Goal: Use online tool/utility: Utilize a website feature to perform a specific function

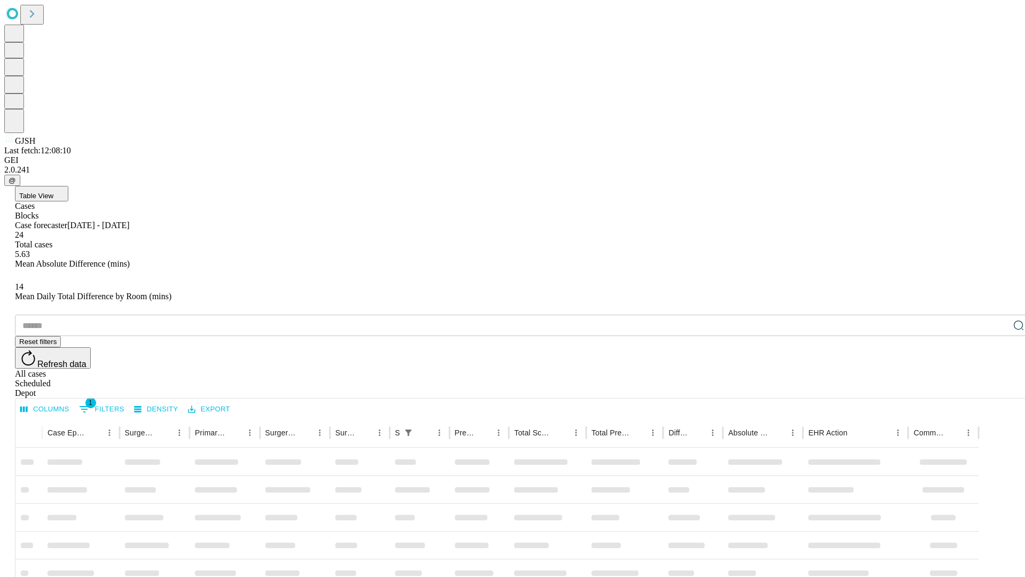
click at [53, 192] on span "Table View" at bounding box center [36, 196] width 34 height 8
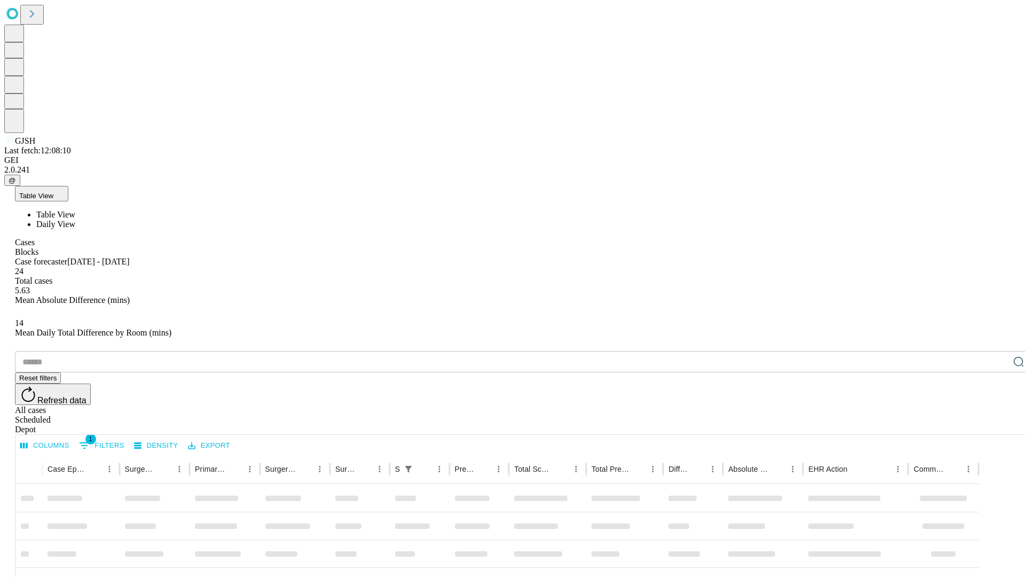
click at [75, 219] on span "Daily View" at bounding box center [55, 223] width 39 height 9
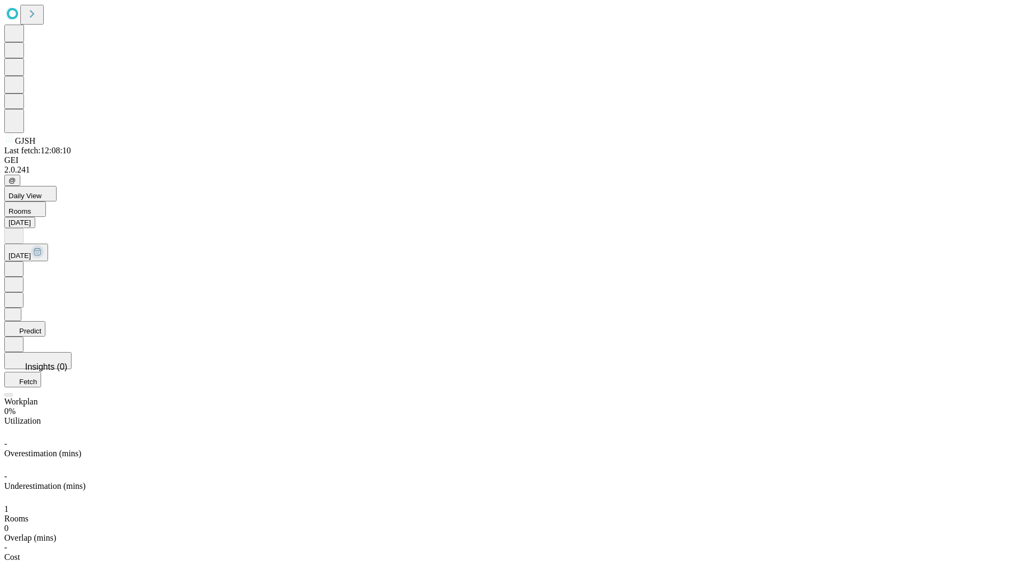
click at [45, 321] on button "Predict" at bounding box center [24, 328] width 41 height 15
